Goal: Find specific page/section: Find specific page/section

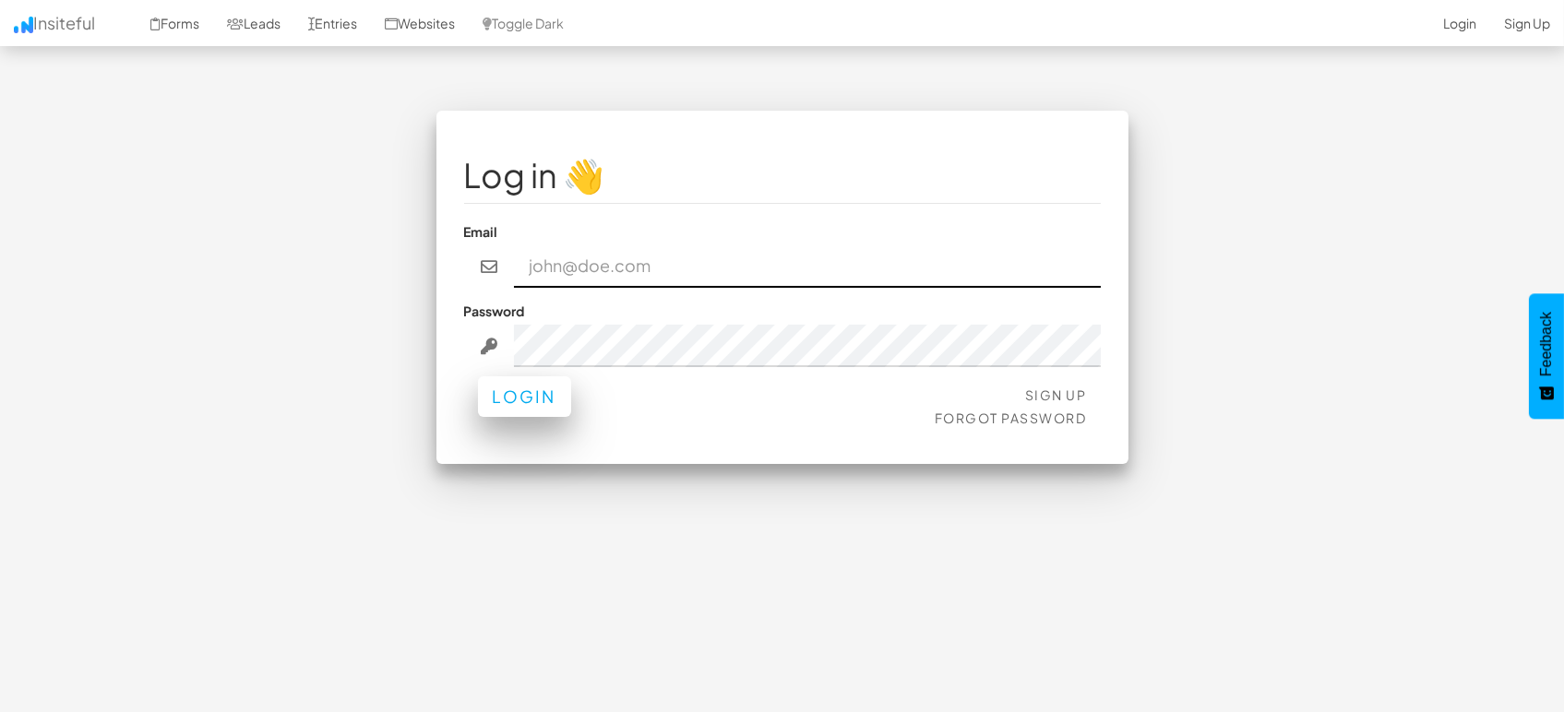
type input "marketing@mapsted.com"
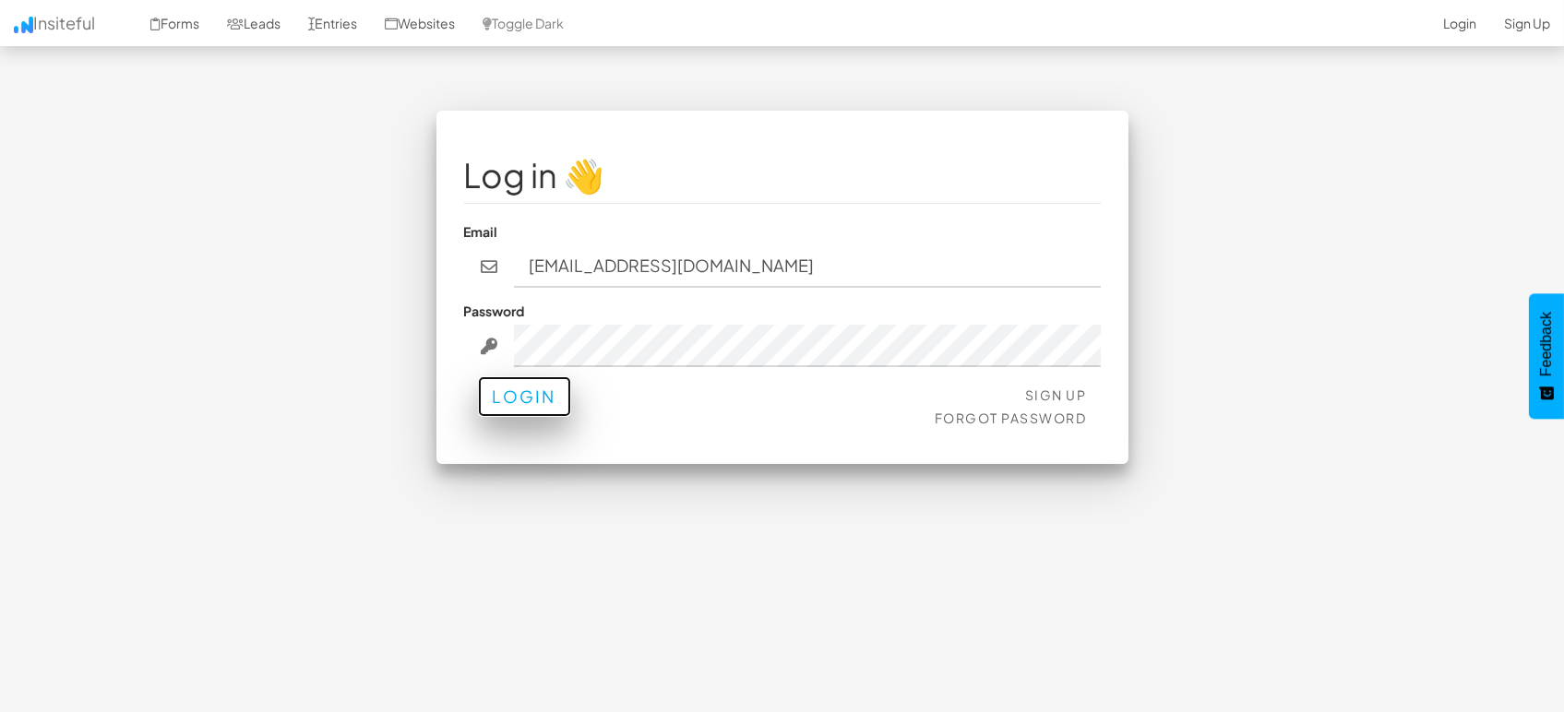
click at [515, 389] on button "Login" at bounding box center [524, 397] width 93 height 41
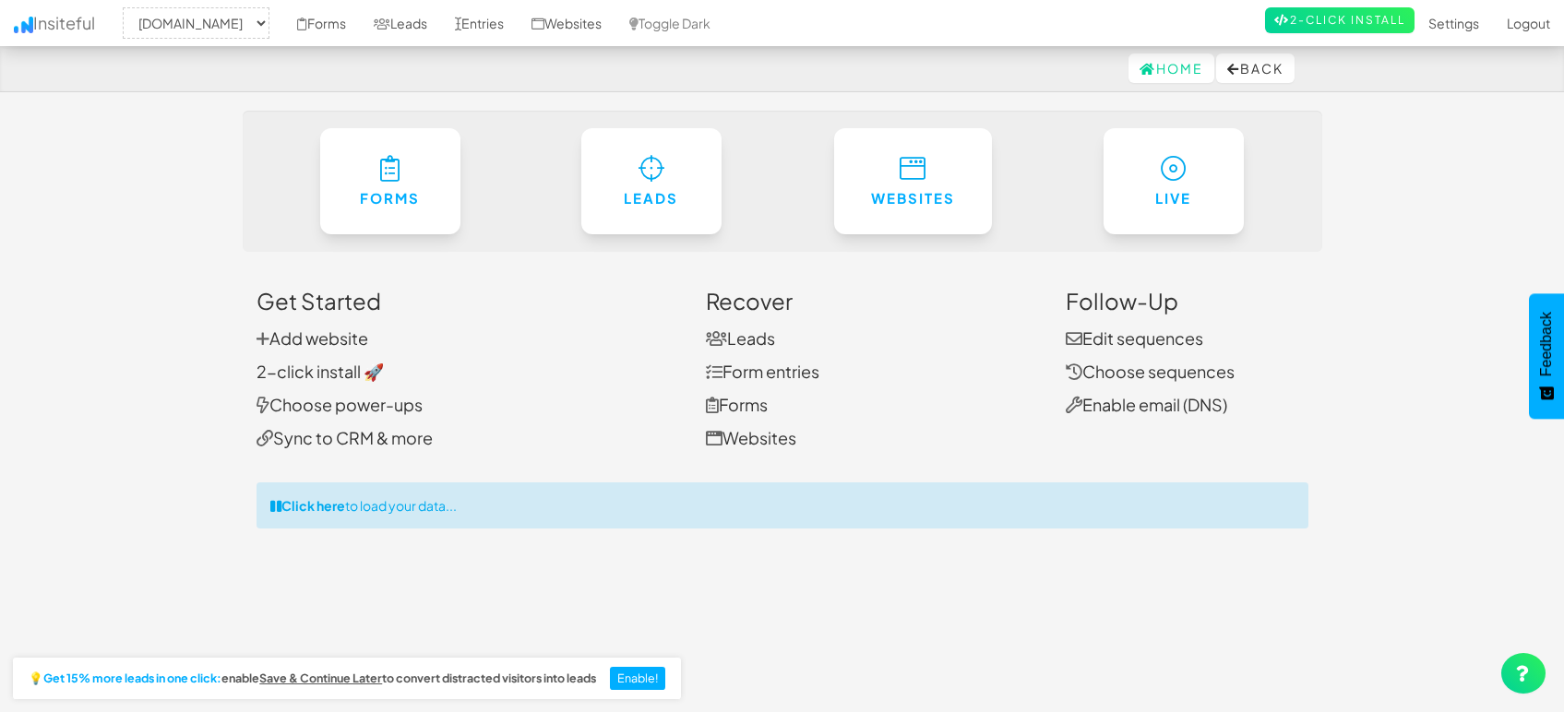
select select "1505"
click at [482, 20] on link "Entries" at bounding box center [479, 23] width 77 height 46
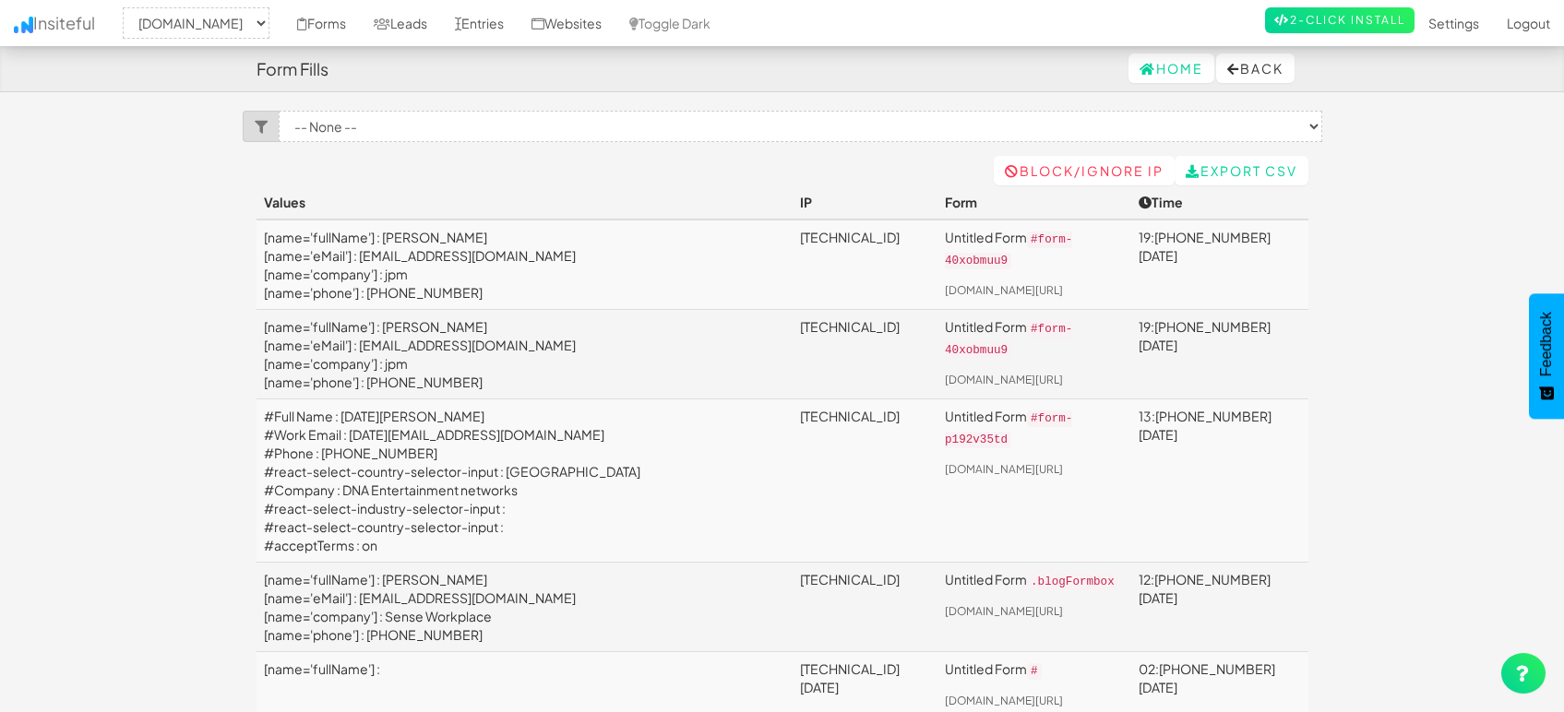
select select "1505"
click at [385, 24] on link "Leads" at bounding box center [400, 23] width 81 height 46
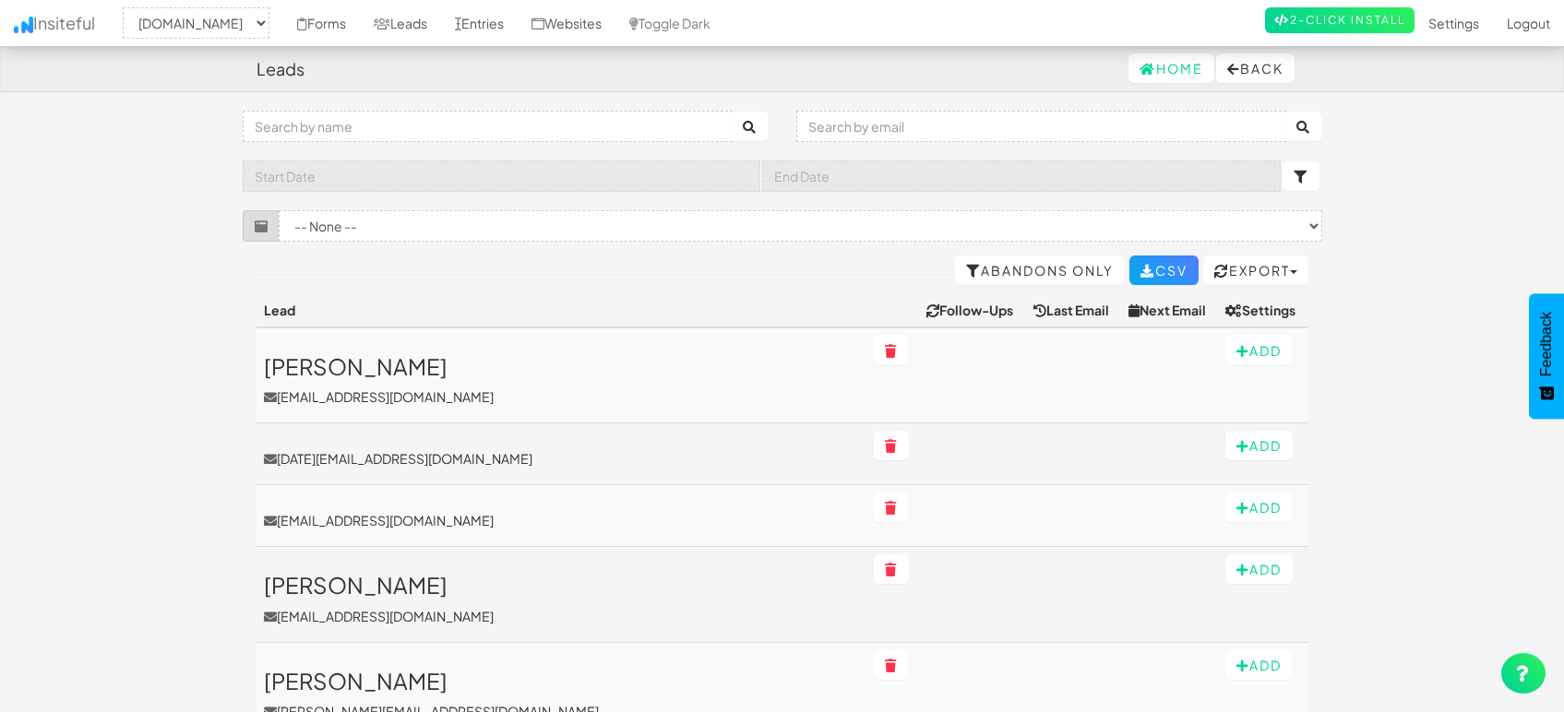
select select "1505"
